Goal: Find specific page/section: Find specific page/section

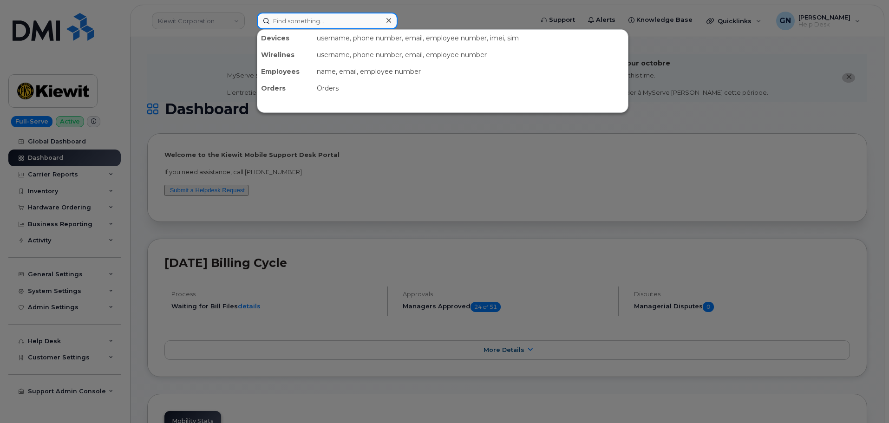
click at [310, 24] on input at bounding box center [327, 21] width 141 height 17
paste input "4794348730"
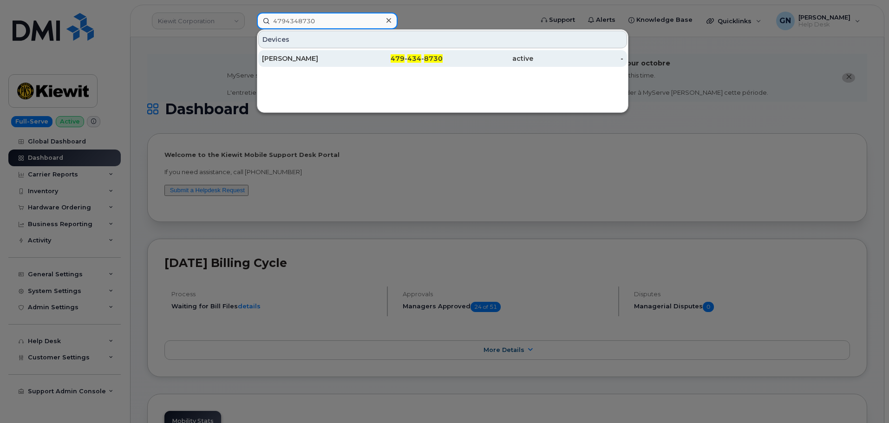
type input "4794348730"
click at [339, 57] on div "BRANDON BUCHERT" at bounding box center [307, 58] width 91 height 9
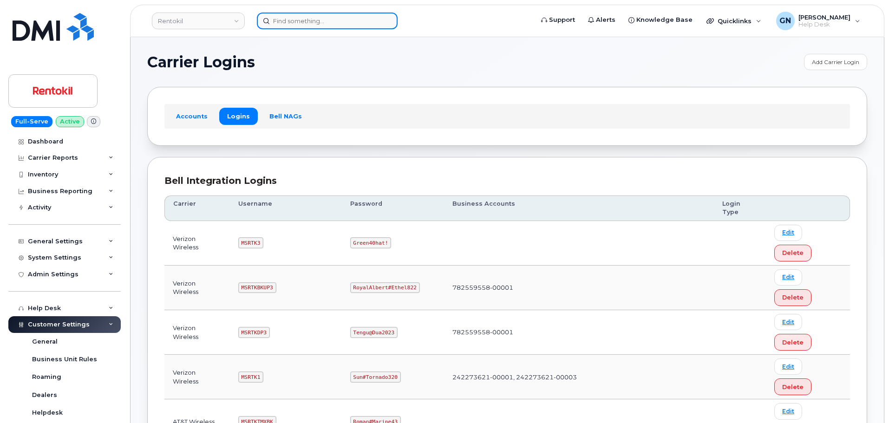
click at [293, 21] on input at bounding box center [327, 21] width 141 height 17
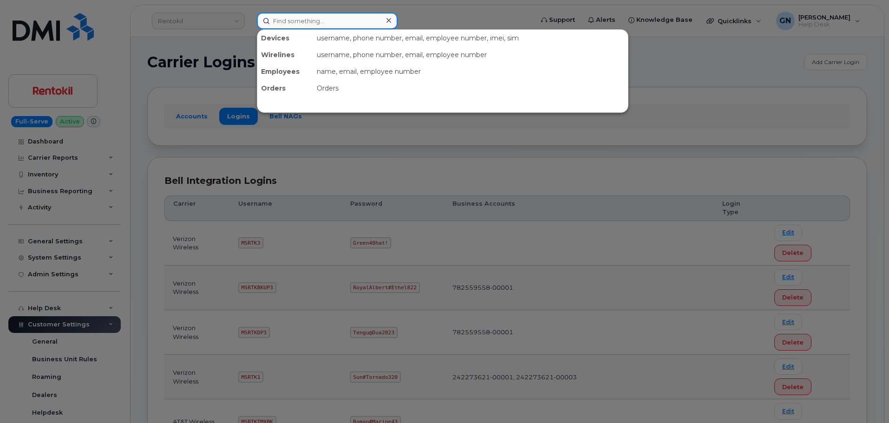
paste input "4794348730"
type input "4794348730"
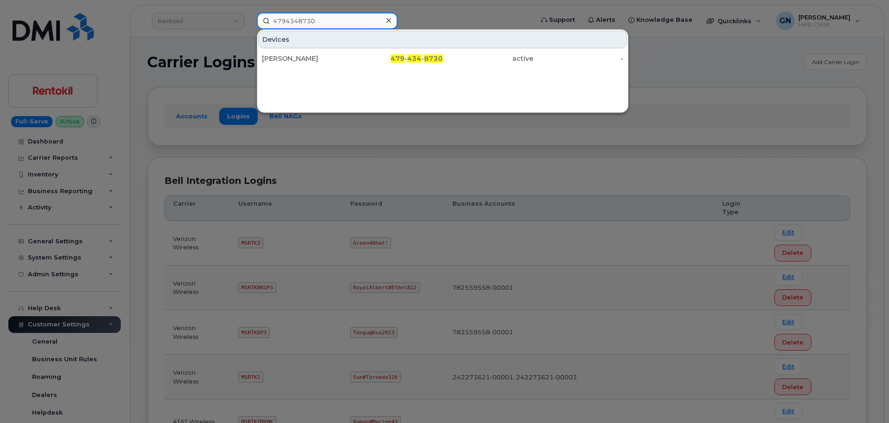
drag, startPoint x: 320, startPoint y: 20, endPoint x: 261, endPoint y: 22, distance: 59.5
click at [261, 22] on input "4794348730" at bounding box center [327, 21] width 141 height 17
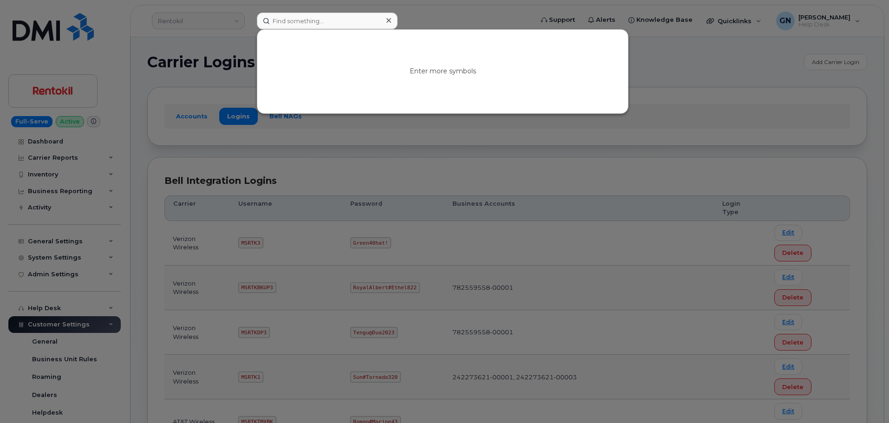
click at [211, 37] on div at bounding box center [444, 211] width 889 height 423
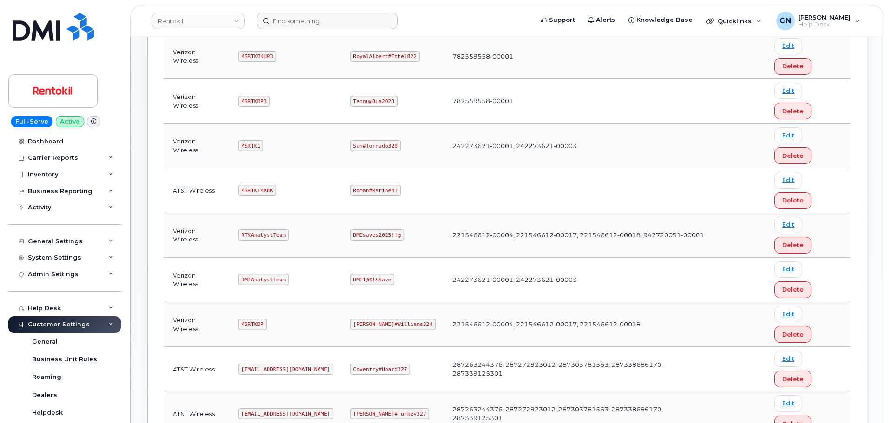
scroll to position [232, 0]
copy code "mSRTK2"
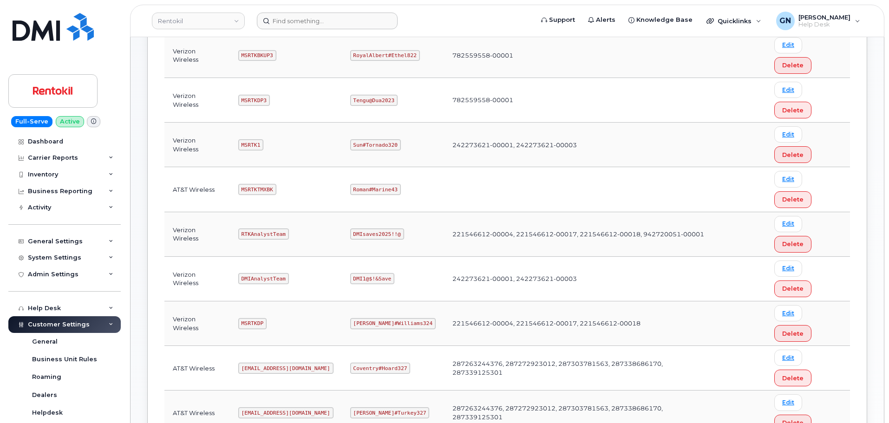
copy code "Maud#Earthquake203"
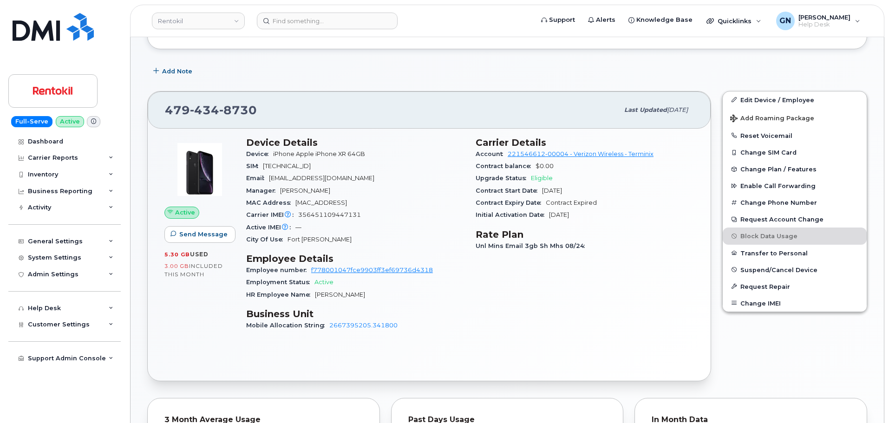
scroll to position [186, 0]
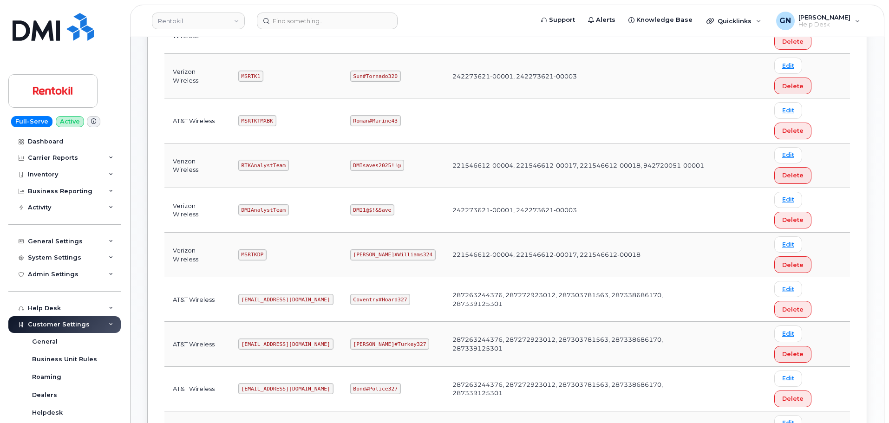
scroll to position [325, 0]
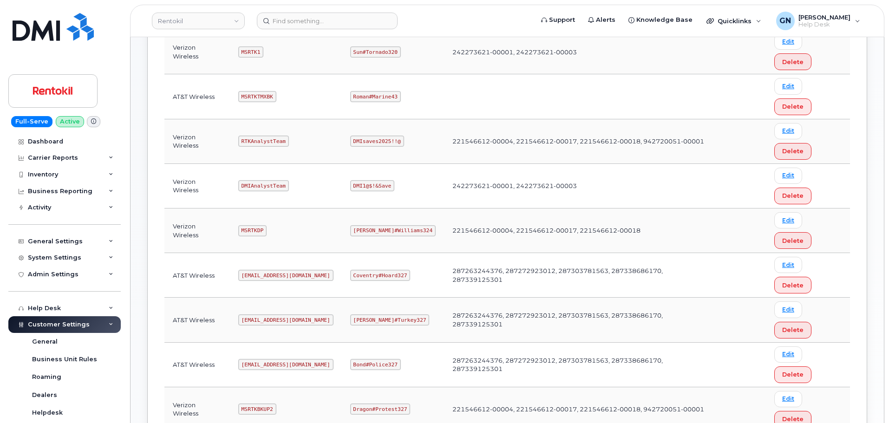
copy code "MSRTKDP2"
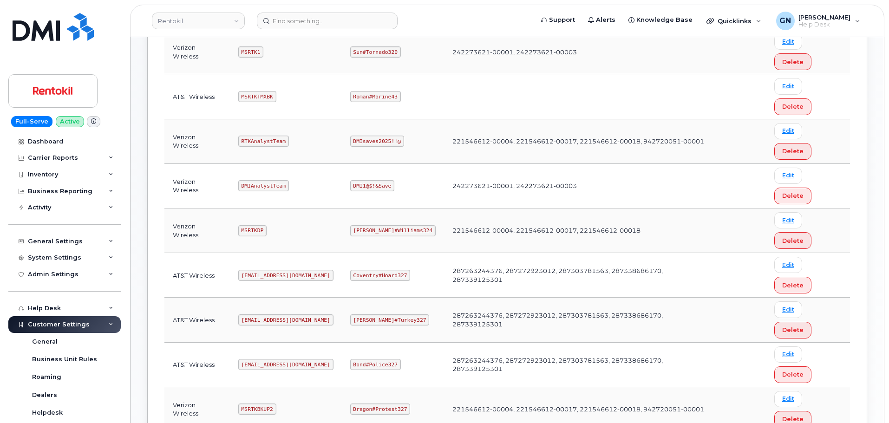
copy code "Samurai#Montana243"
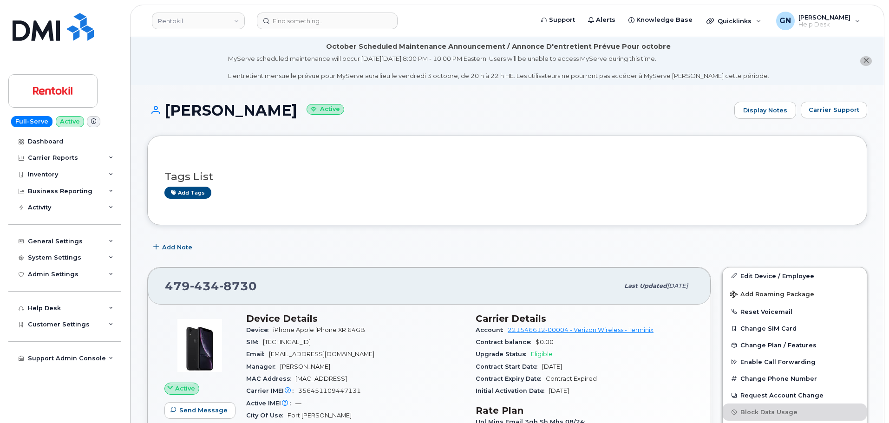
scroll to position [186, 0]
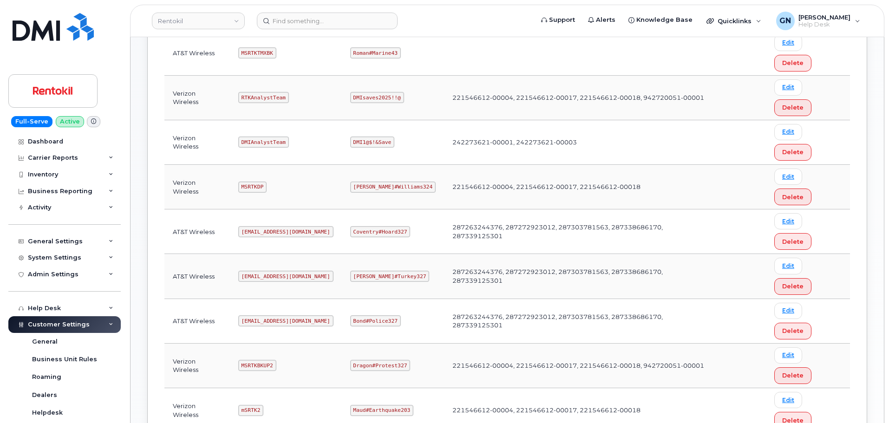
scroll to position [325, 0]
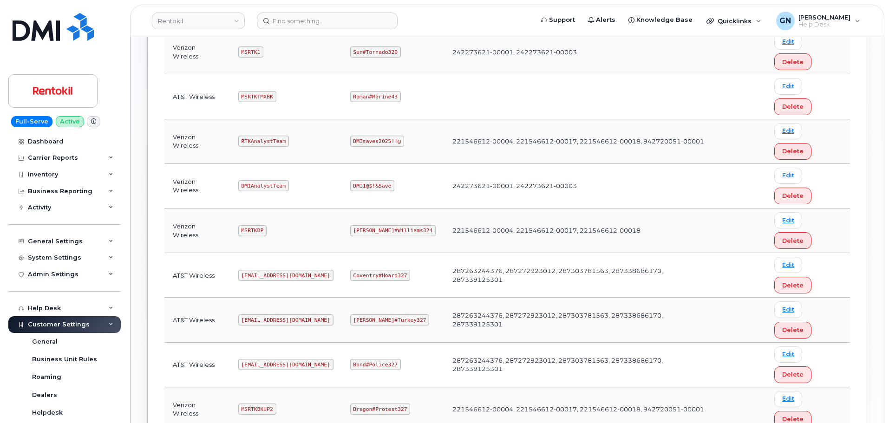
copy code "mSRTK2"
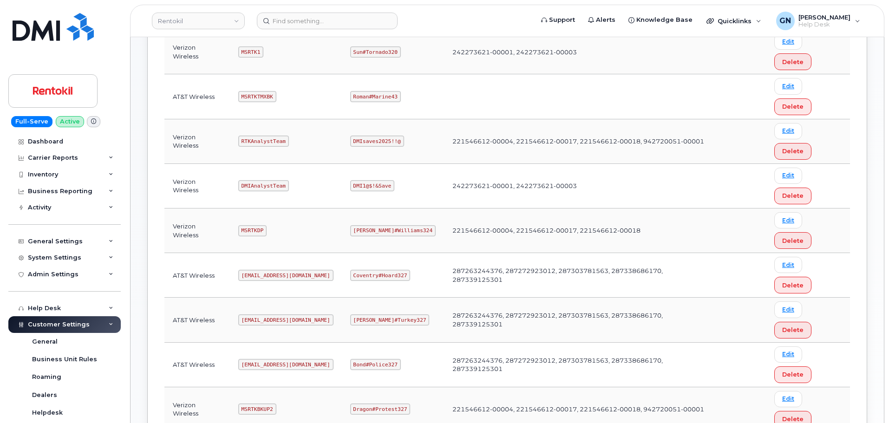
copy code "Maud#Earthquake203"
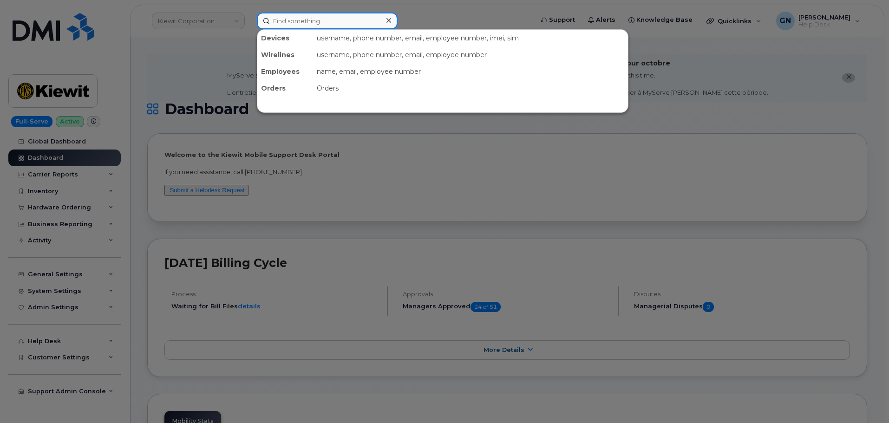
click at [299, 24] on input at bounding box center [327, 21] width 141 height 17
paste input "2163351628"
type input "2163351628"
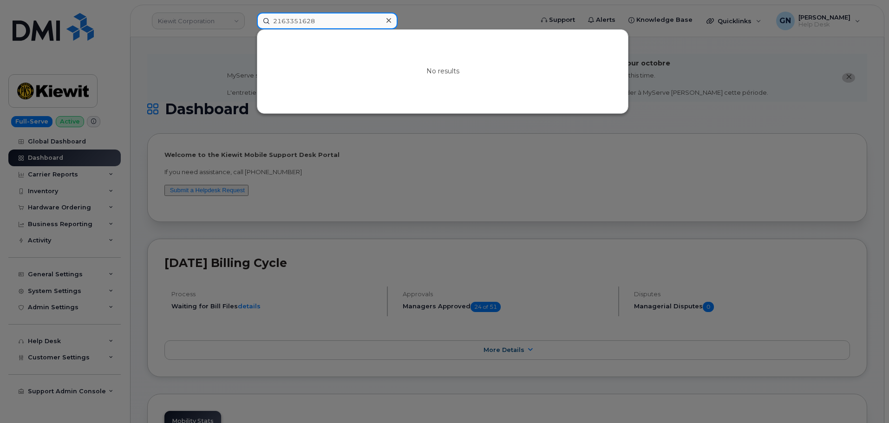
drag, startPoint x: 295, startPoint y: 18, endPoint x: 250, endPoint y: 11, distance: 46.1
click at [250, 13] on div "2163351628 No results" at bounding box center [392, 21] width 285 height 17
click at [177, 67] on div at bounding box center [444, 211] width 889 height 423
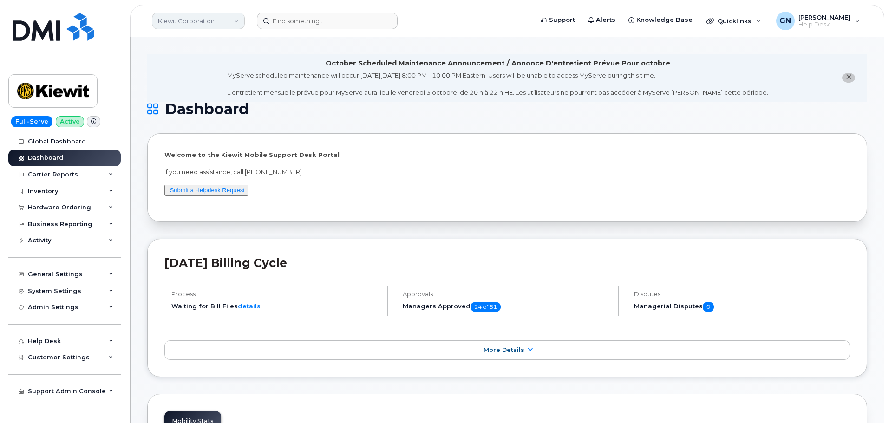
click at [173, 17] on link "Kiewit Corporation" at bounding box center [198, 21] width 93 height 17
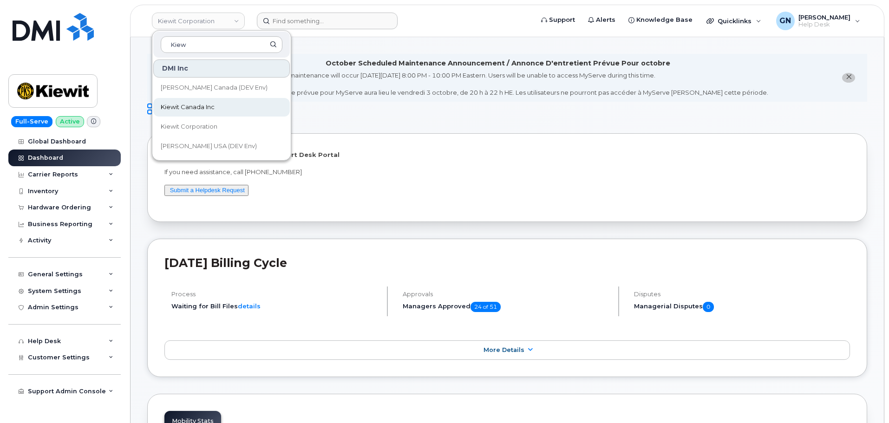
type input "Kiew"
drag, startPoint x: 228, startPoint y: 105, endPoint x: 233, endPoint y: 99, distance: 8.3
click at [228, 105] on link "Kiewit Canada Inc" at bounding box center [221, 107] width 137 height 19
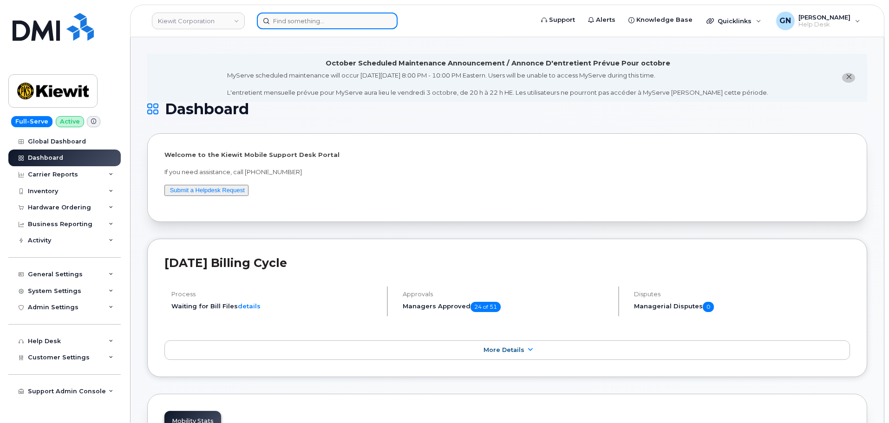
click at [316, 21] on input at bounding box center [327, 21] width 141 height 17
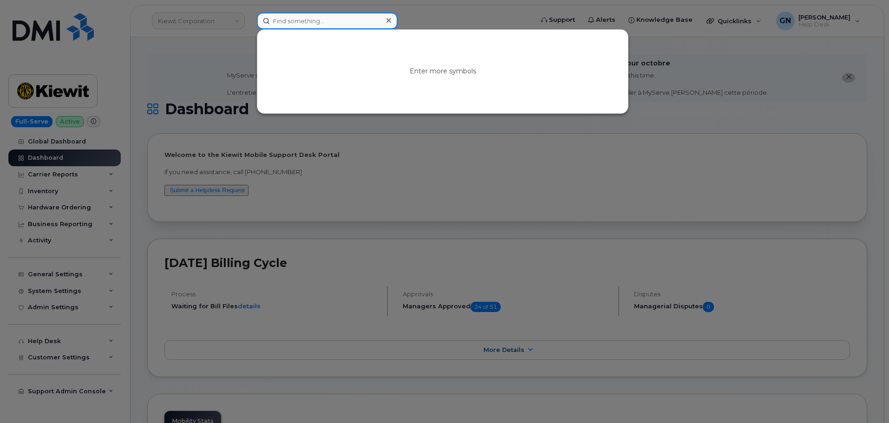
paste input "2163351628"
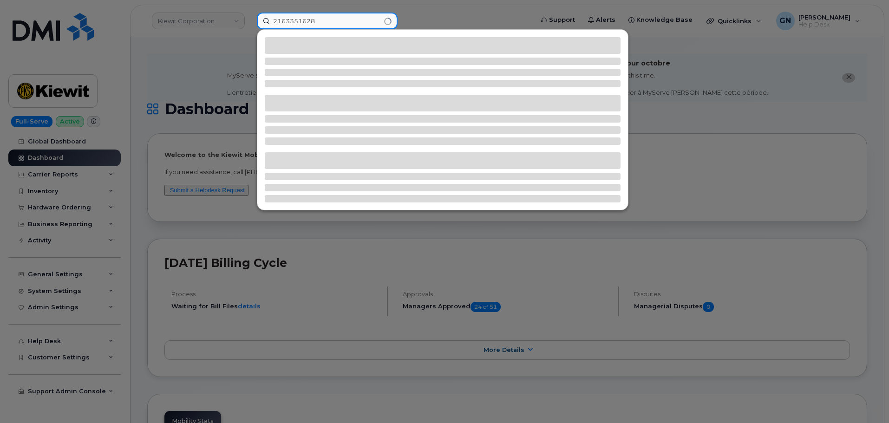
type input "2163351628"
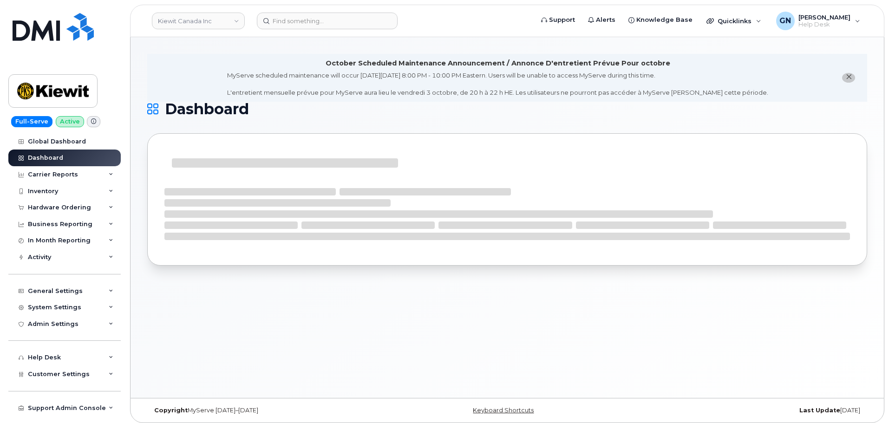
click at [848, 74] on icon "close notification" at bounding box center [849, 77] width 6 height 6
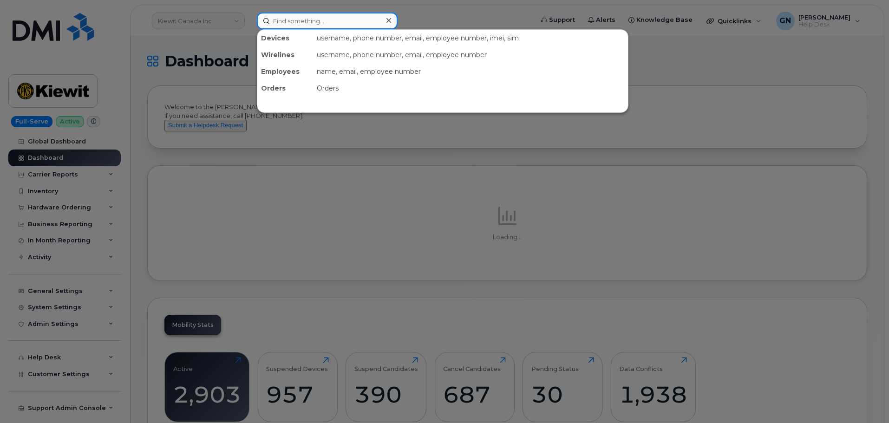
click at [340, 21] on input at bounding box center [327, 21] width 141 height 17
paste input "2163351628"
type input "2163351628"
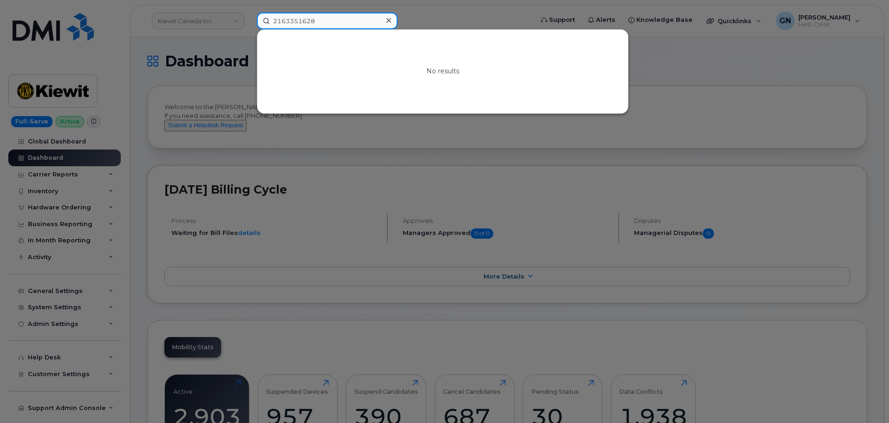
drag, startPoint x: 319, startPoint y: 21, endPoint x: 262, endPoint y: 18, distance: 56.8
click at [262, 18] on input "2163351628" at bounding box center [327, 21] width 141 height 17
click at [343, 23] on input at bounding box center [327, 21] width 141 height 17
paste input "Jackson Semple"
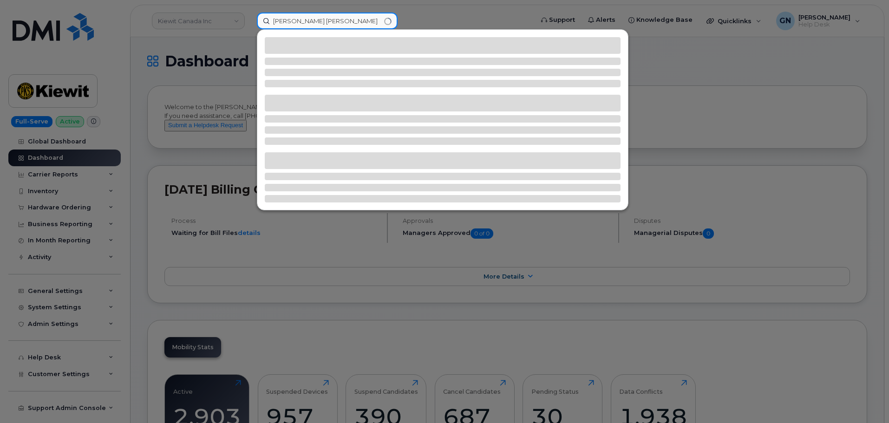
type input "Jackson Semple"
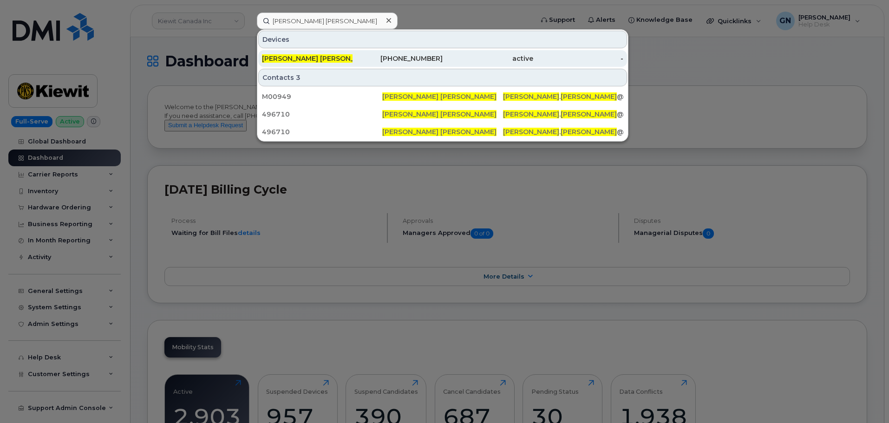
click at [339, 57] on div "Jackson Semple" at bounding box center [307, 58] width 91 height 9
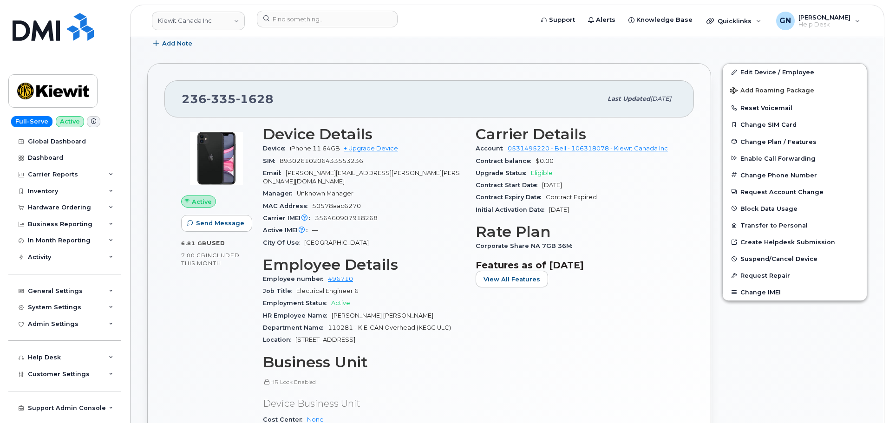
scroll to position [139, 0]
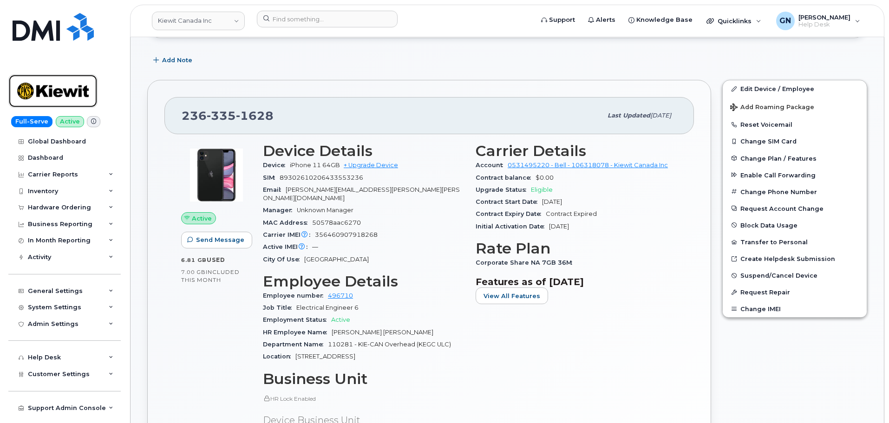
click at [77, 82] on img at bounding box center [53, 91] width 72 height 27
